Goal: Navigation & Orientation: Go to known website

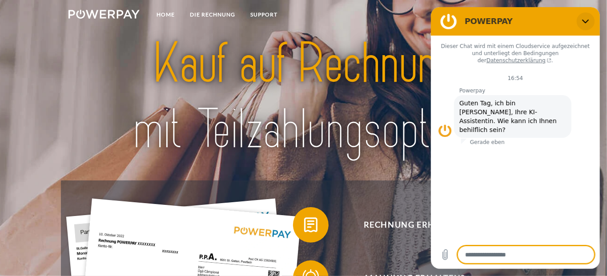
click at [582, 20] on icon "Schließen" at bounding box center [584, 22] width 7 height 4
type textarea "*"
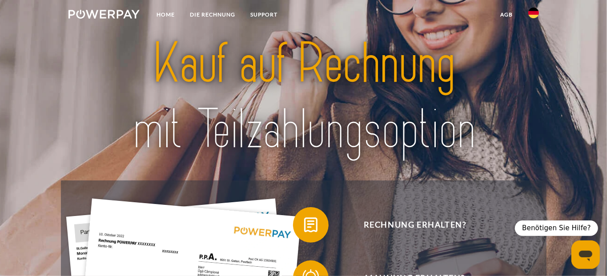
click at [535, 14] on img at bounding box center [533, 13] width 11 height 11
click at [533, 41] on img at bounding box center [533, 41] width 11 height 11
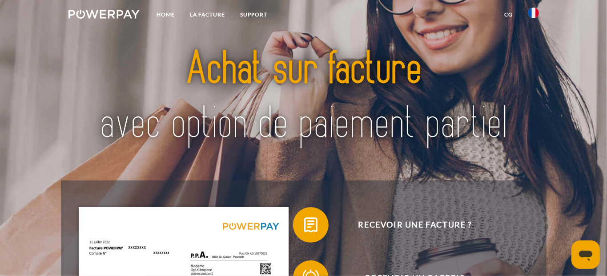
click at [246, 68] on img at bounding box center [304, 97] width 424 height 138
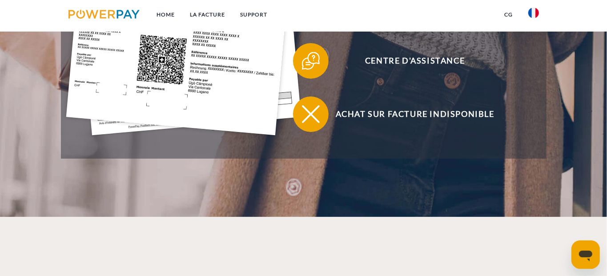
scroll to position [363, 0]
